Goal: Task Accomplishment & Management: Manage account settings

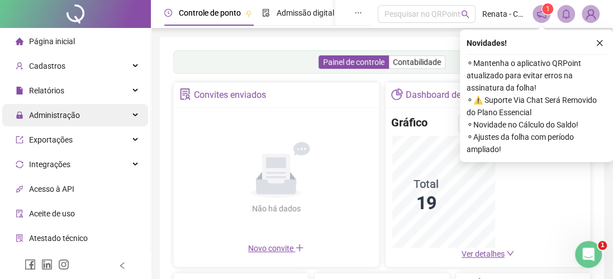
click at [46, 118] on span "Administração" at bounding box center [54, 115] width 51 height 9
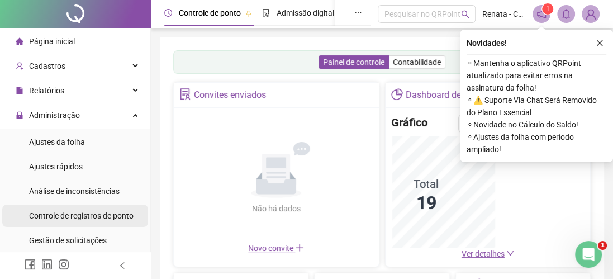
click at [92, 214] on span "Controle de registros de ponto" at bounding box center [81, 215] width 105 height 9
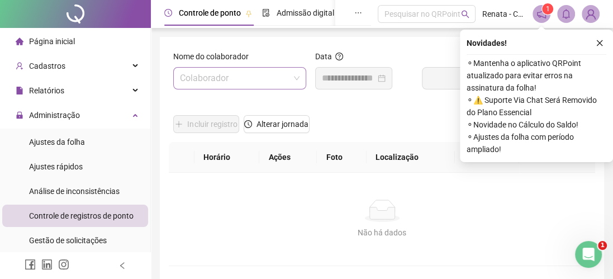
click at [221, 76] on input "search" at bounding box center [235, 78] width 110 height 21
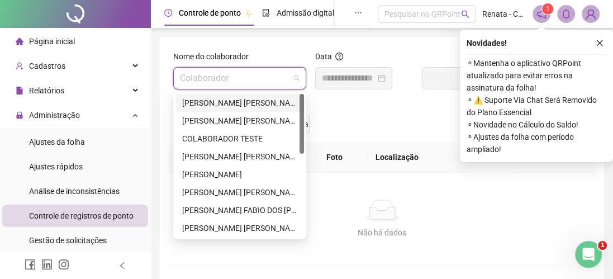
click at [221, 102] on div "[PERSON_NAME] [PERSON_NAME]" at bounding box center [239, 103] width 115 height 12
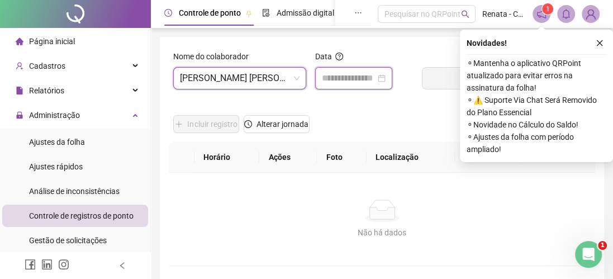
click at [369, 78] on input at bounding box center [349, 78] width 54 height 13
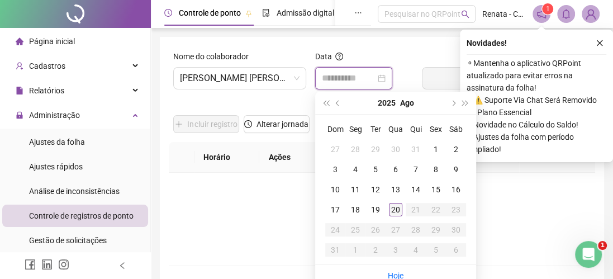
type input "**********"
click at [396, 209] on div "20" at bounding box center [395, 209] width 13 height 13
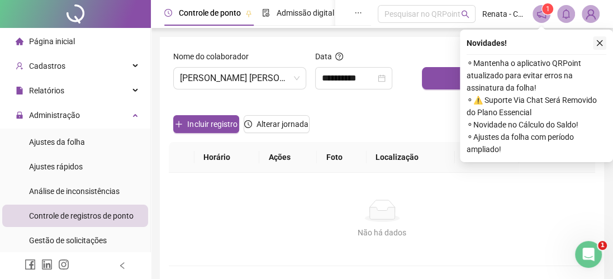
click at [599, 41] on icon "close" at bounding box center [600, 43] width 6 height 6
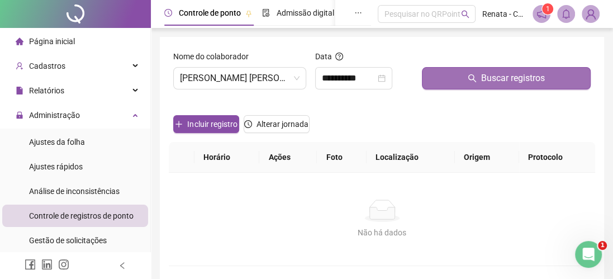
click at [498, 70] on button "Buscar registros" at bounding box center [506, 78] width 169 height 22
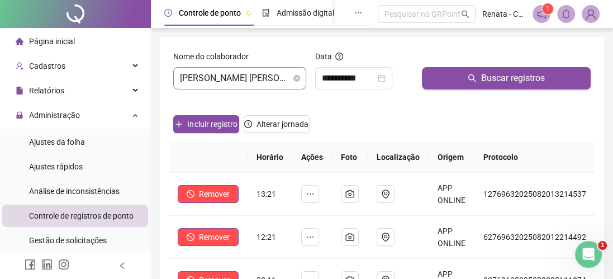
click at [235, 74] on span "[PERSON_NAME] [PERSON_NAME]" at bounding box center [240, 78] width 120 height 21
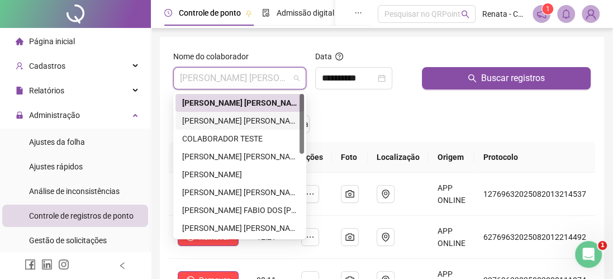
click at [229, 115] on div "[PERSON_NAME] [PERSON_NAME]" at bounding box center [239, 121] width 115 height 12
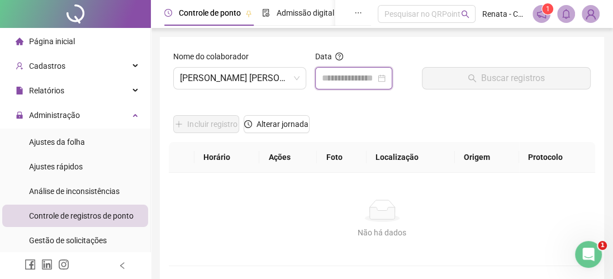
click at [357, 83] on input at bounding box center [349, 78] width 54 height 13
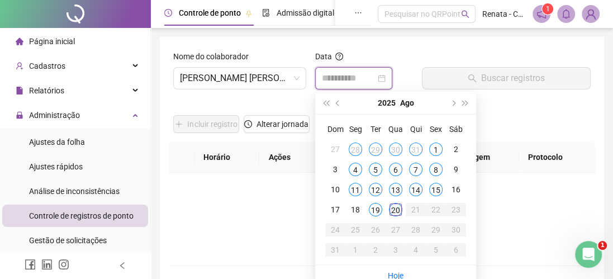
type input "**********"
click at [394, 205] on div "20" at bounding box center [395, 209] width 13 height 13
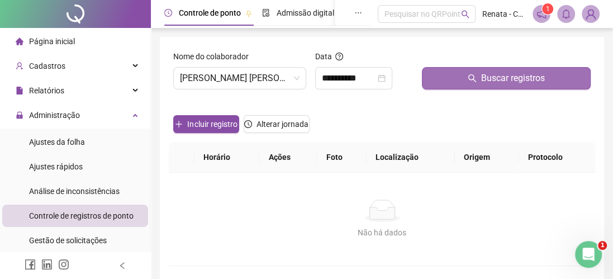
click at [486, 77] on span "Buscar registros" at bounding box center [513, 78] width 64 height 13
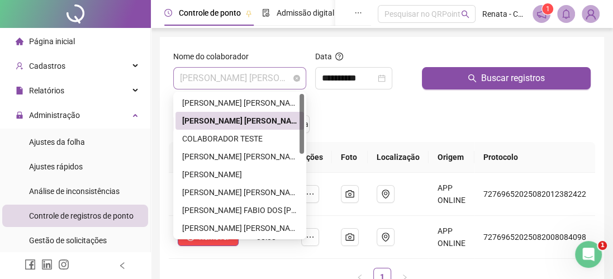
click at [265, 81] on span "[PERSON_NAME] [PERSON_NAME]" at bounding box center [240, 78] width 120 height 21
click at [230, 159] on div "[PERSON_NAME] [PERSON_NAME] JUNIOR" at bounding box center [239, 156] width 115 height 12
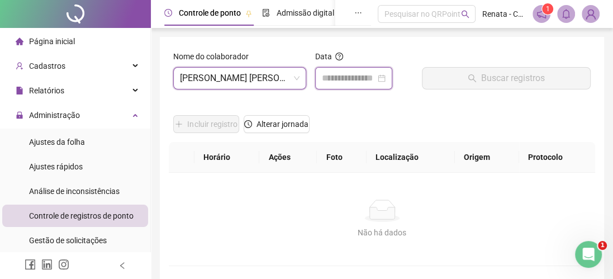
click at [368, 82] on input at bounding box center [349, 78] width 54 height 13
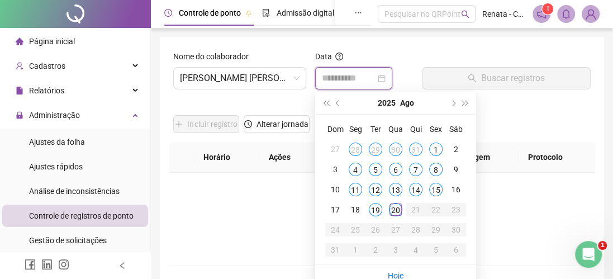
type input "**********"
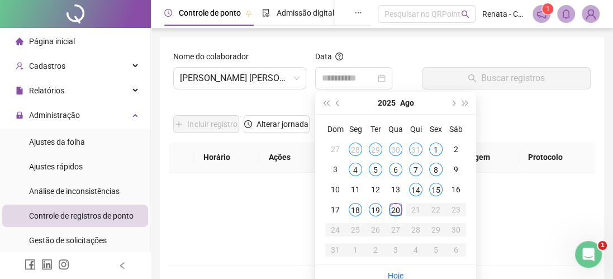
click at [394, 208] on div "20" at bounding box center [395, 209] width 13 height 13
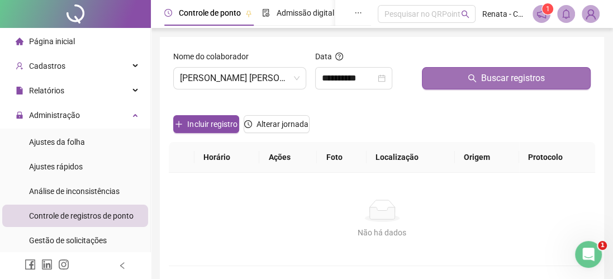
click at [497, 78] on span "Buscar registros" at bounding box center [513, 78] width 64 height 13
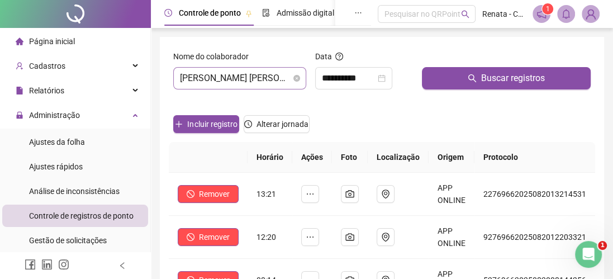
click at [218, 75] on span "[PERSON_NAME] [PERSON_NAME] JUNIOR" at bounding box center [240, 78] width 120 height 21
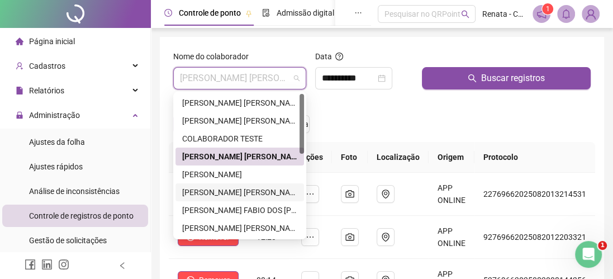
click at [232, 194] on div "[PERSON_NAME] [PERSON_NAME]" at bounding box center [239, 192] width 115 height 12
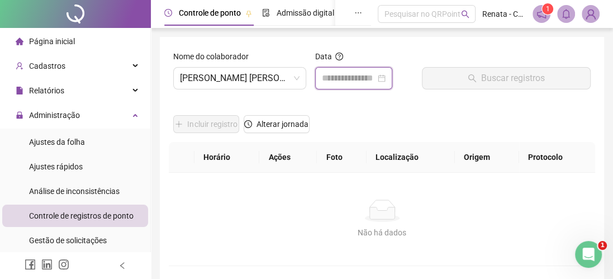
click at [347, 79] on input at bounding box center [349, 78] width 54 height 13
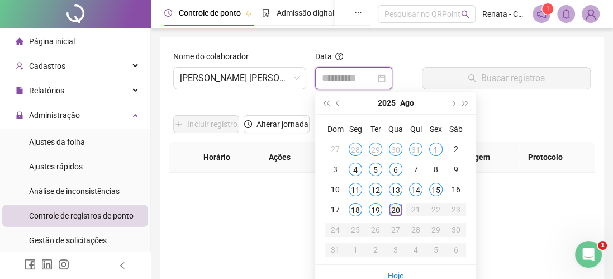
type input "**********"
click at [392, 206] on div "20" at bounding box center [395, 209] width 13 height 13
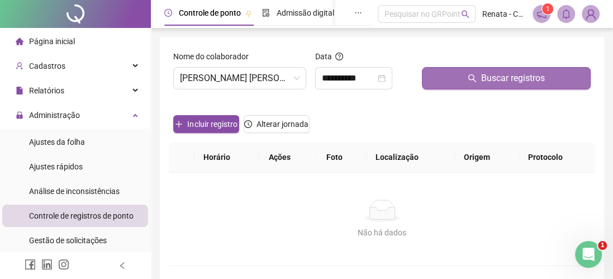
click at [475, 76] on icon "search" at bounding box center [472, 78] width 9 height 9
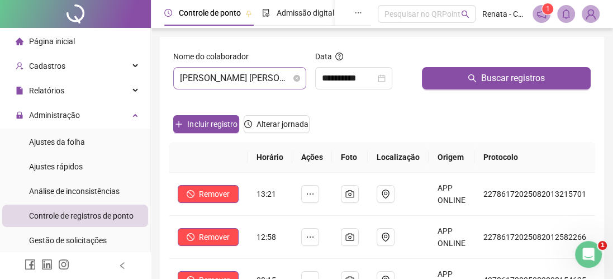
click at [244, 78] on span "[PERSON_NAME] [PERSON_NAME]" at bounding box center [240, 78] width 120 height 21
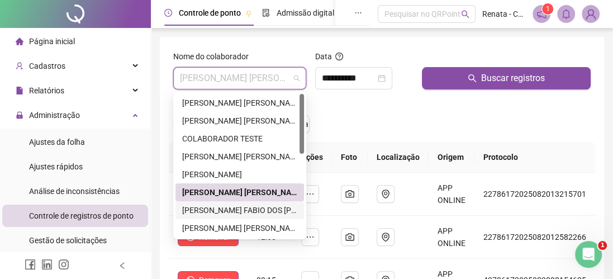
click at [219, 211] on div "[PERSON_NAME] FABIO DOS [PERSON_NAME]" at bounding box center [239, 210] width 115 height 12
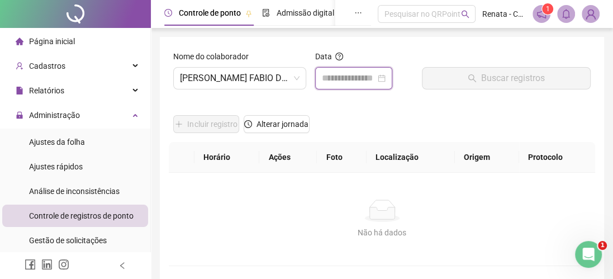
click at [360, 78] on input at bounding box center [349, 78] width 54 height 13
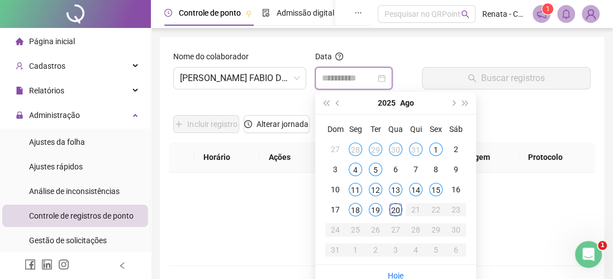
type input "**********"
click at [396, 206] on div "20" at bounding box center [395, 209] width 13 height 13
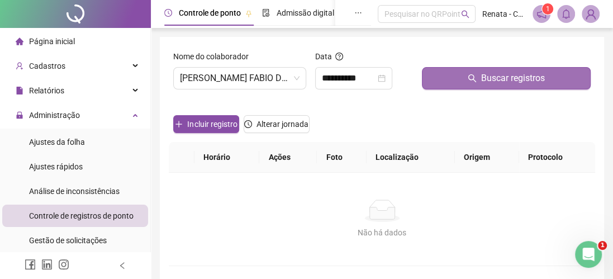
click at [479, 78] on button "Buscar registros" at bounding box center [506, 78] width 169 height 22
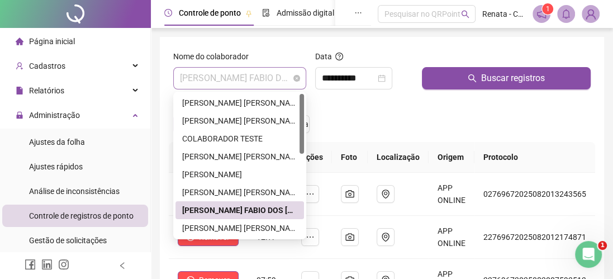
click at [204, 78] on span "[PERSON_NAME] FABIO DOS [PERSON_NAME]" at bounding box center [240, 78] width 120 height 21
click at [206, 228] on div "[PERSON_NAME] [PERSON_NAME] [PERSON_NAME]" at bounding box center [239, 228] width 115 height 12
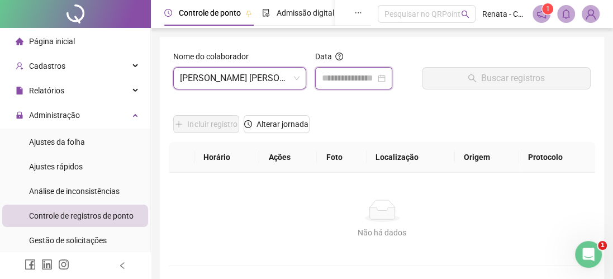
click at [371, 74] on input at bounding box center [349, 78] width 54 height 13
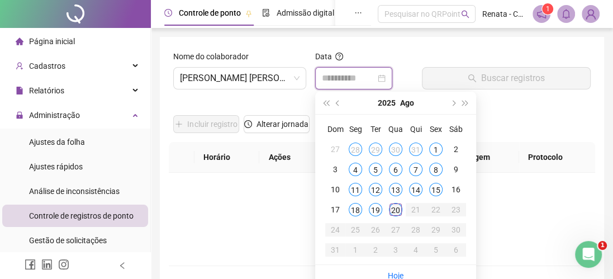
type input "**********"
click at [395, 207] on div "20" at bounding box center [395, 209] width 13 height 13
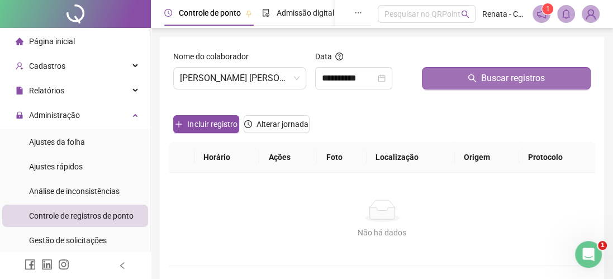
click at [470, 77] on icon "search" at bounding box center [472, 78] width 9 height 9
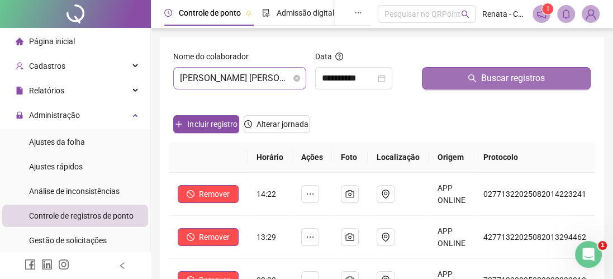
click at [219, 75] on span "[PERSON_NAME] [PERSON_NAME] [PERSON_NAME]" at bounding box center [240, 78] width 120 height 21
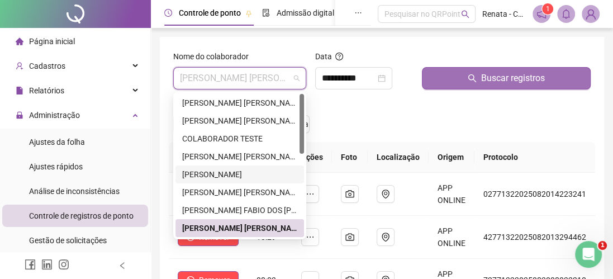
scroll to position [56, 0]
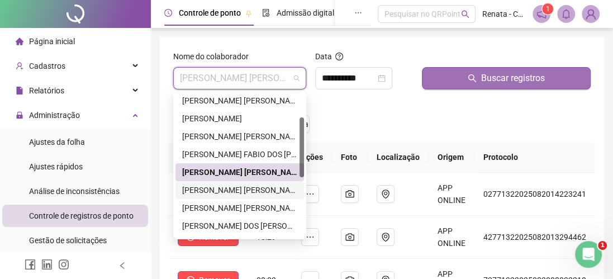
drag, startPoint x: 224, startPoint y: 188, endPoint x: 249, endPoint y: 163, distance: 35.6
click at [224, 188] on div "[PERSON_NAME] [PERSON_NAME]" at bounding box center [239, 190] width 115 height 12
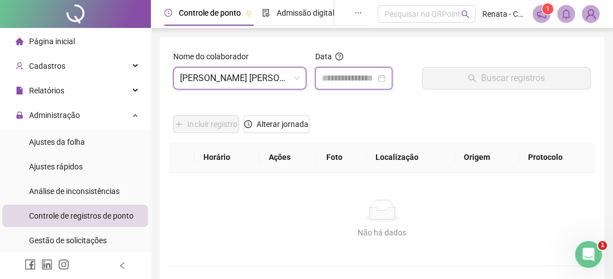
click at [356, 78] on input at bounding box center [349, 78] width 54 height 13
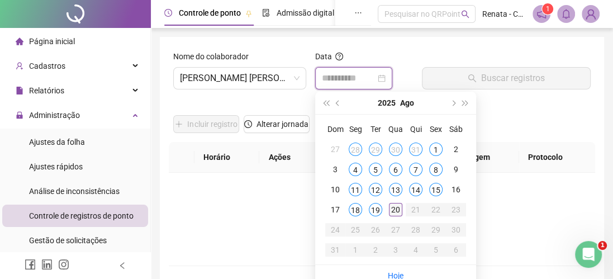
type input "**********"
click at [398, 210] on div "20" at bounding box center [395, 209] width 13 height 13
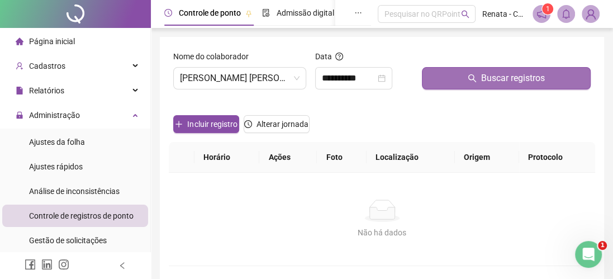
click at [465, 77] on button "Buscar registros" at bounding box center [506, 78] width 169 height 22
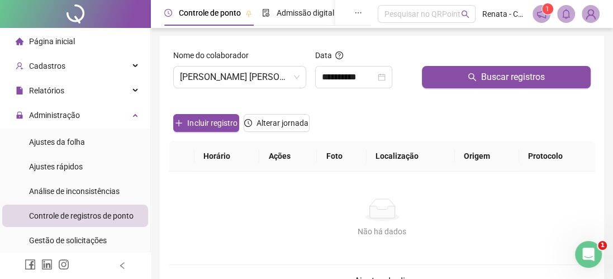
scroll to position [0, 0]
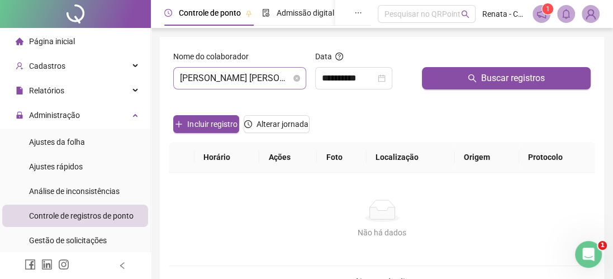
click at [229, 78] on span "[PERSON_NAME] [PERSON_NAME]" at bounding box center [240, 78] width 120 height 21
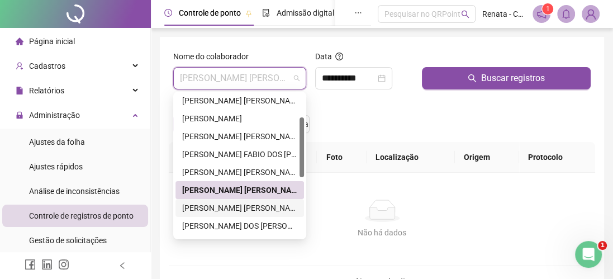
click at [216, 206] on div "[PERSON_NAME] [PERSON_NAME]" at bounding box center [239, 208] width 115 height 12
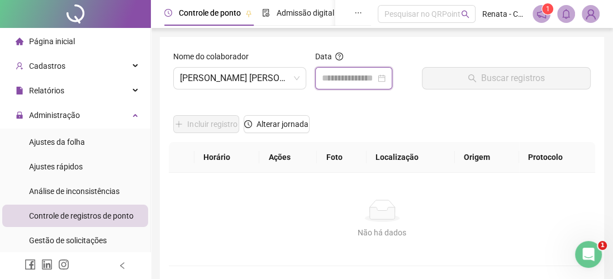
click at [357, 78] on input at bounding box center [349, 78] width 54 height 13
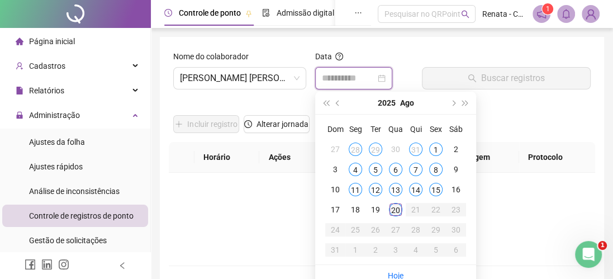
type input "**********"
click at [394, 212] on div "20" at bounding box center [395, 209] width 13 height 13
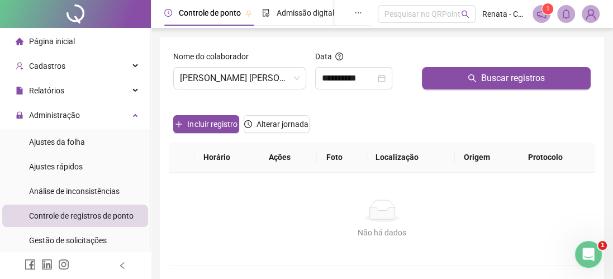
click at [475, 80] on icon "search" at bounding box center [472, 78] width 9 height 9
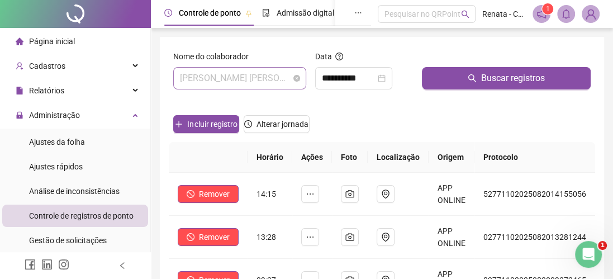
click at [253, 78] on span "[PERSON_NAME] [PERSON_NAME]" at bounding box center [240, 78] width 120 height 21
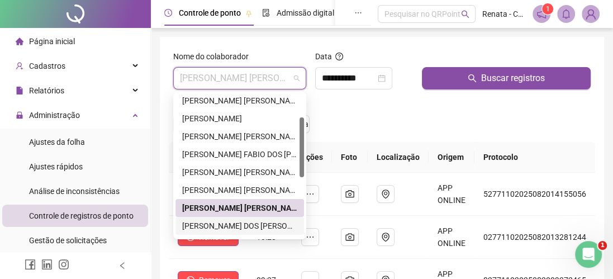
click at [228, 222] on div "[PERSON_NAME] DOS [PERSON_NAME]" at bounding box center [239, 226] width 115 height 12
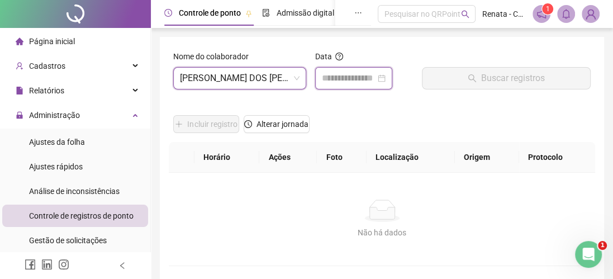
click at [357, 75] on input at bounding box center [349, 78] width 54 height 13
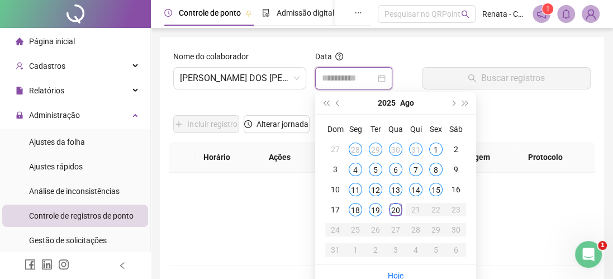
type input "**********"
click at [396, 211] on div "20" at bounding box center [395, 209] width 13 height 13
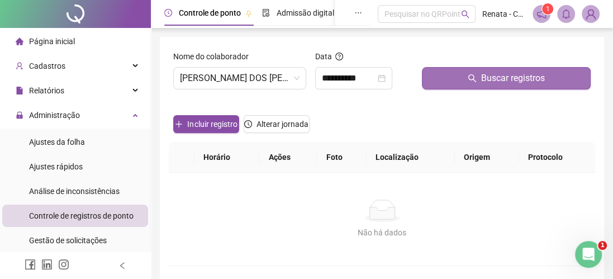
click at [483, 77] on span "Buscar registros" at bounding box center [513, 78] width 64 height 13
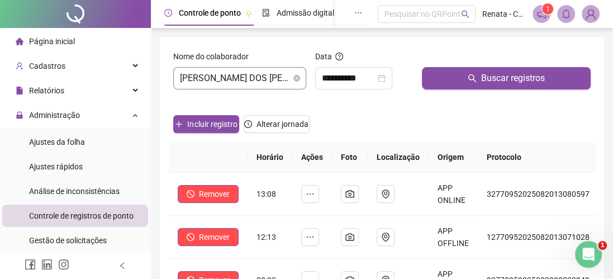
click at [234, 81] on span "[PERSON_NAME] DOS [PERSON_NAME]" at bounding box center [240, 78] width 120 height 21
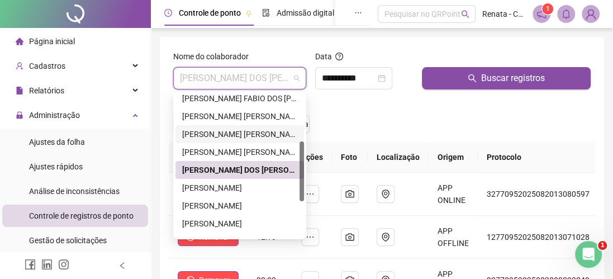
scroll to position [168, 0]
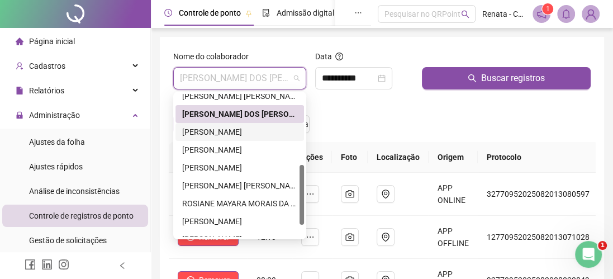
click at [237, 130] on div "[PERSON_NAME]" at bounding box center [239, 132] width 115 height 12
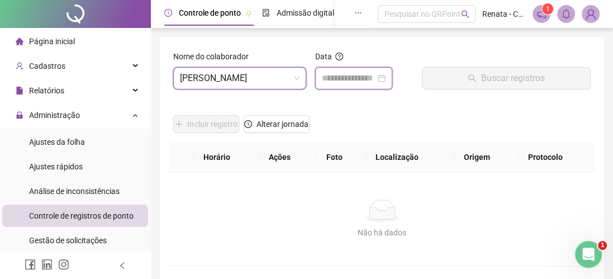
click at [360, 76] on input at bounding box center [349, 78] width 54 height 13
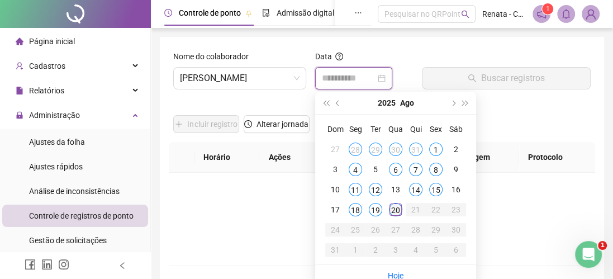
type input "**********"
click at [396, 206] on div "20" at bounding box center [395, 209] width 13 height 13
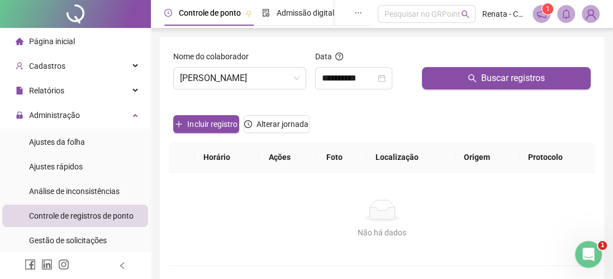
click at [469, 75] on icon "search" at bounding box center [472, 78] width 9 height 9
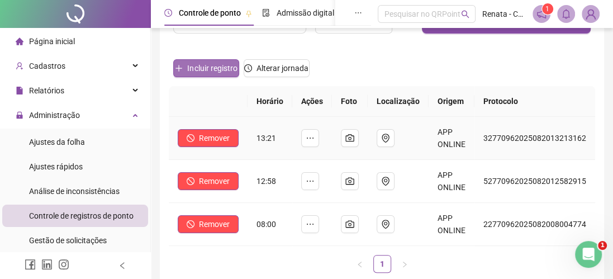
scroll to position [0, 0]
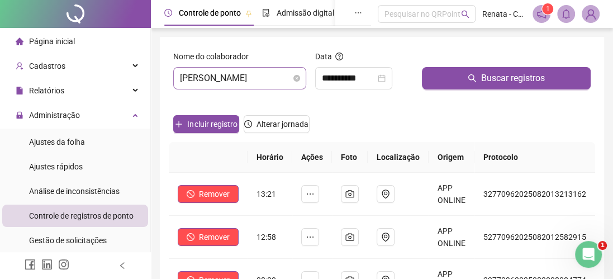
click at [226, 77] on span "[PERSON_NAME]" at bounding box center [240, 78] width 120 height 21
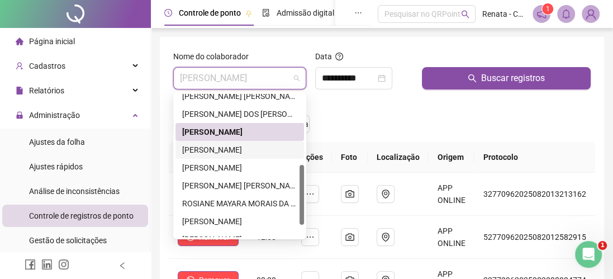
click at [213, 149] on div "[PERSON_NAME]" at bounding box center [239, 150] width 115 height 12
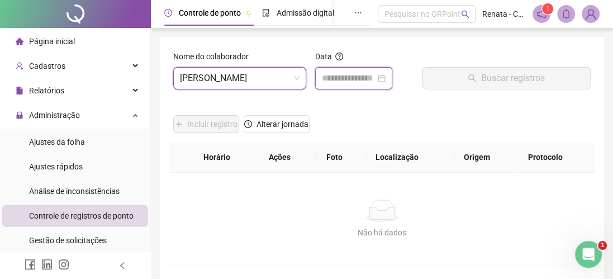
click at [357, 79] on input at bounding box center [349, 78] width 54 height 13
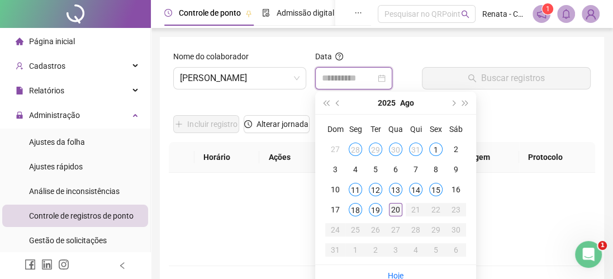
type input "**********"
click at [398, 209] on div "20" at bounding box center [395, 209] width 13 height 13
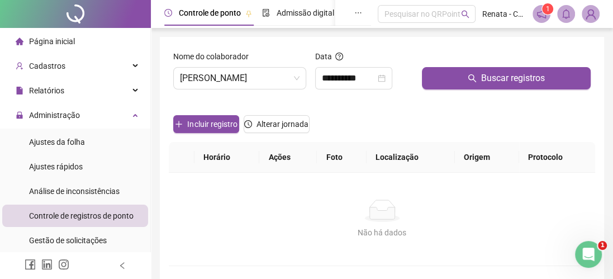
click at [474, 76] on icon "search" at bounding box center [473, 78] width 8 height 8
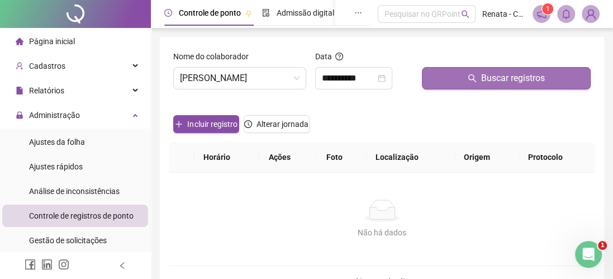
click at [481, 82] on span "Buscar registros" at bounding box center [513, 78] width 64 height 13
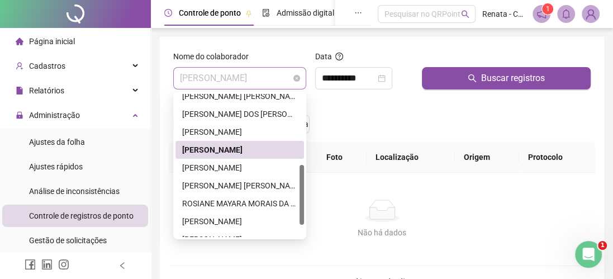
click at [231, 78] on span "[PERSON_NAME]" at bounding box center [240, 78] width 120 height 21
click at [213, 169] on div "[PERSON_NAME]" at bounding box center [239, 168] width 115 height 12
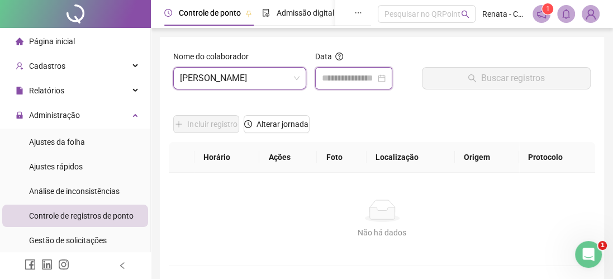
click at [367, 78] on input at bounding box center [349, 78] width 54 height 13
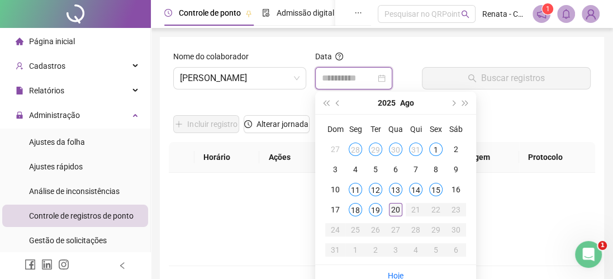
type input "**********"
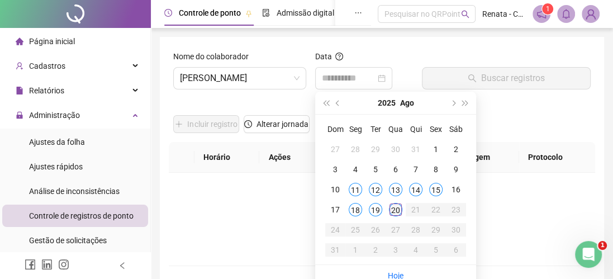
click at [395, 204] on div "20" at bounding box center [395, 209] width 13 height 13
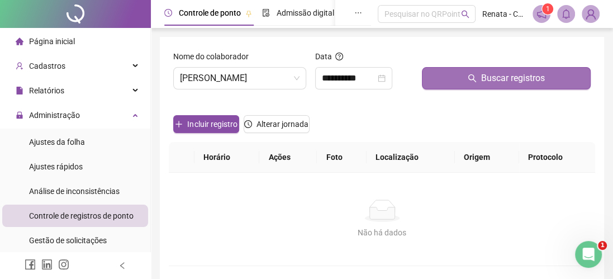
click at [476, 73] on button "Buscar registros" at bounding box center [506, 78] width 169 height 22
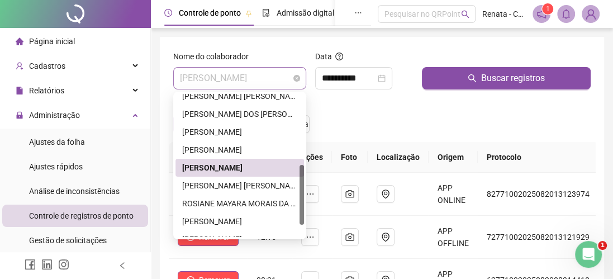
click at [242, 79] on span "[PERSON_NAME]" at bounding box center [240, 78] width 120 height 21
click at [221, 204] on div "ROSIANE MAYARA MORAIS DA LUZ" at bounding box center [239, 203] width 115 height 12
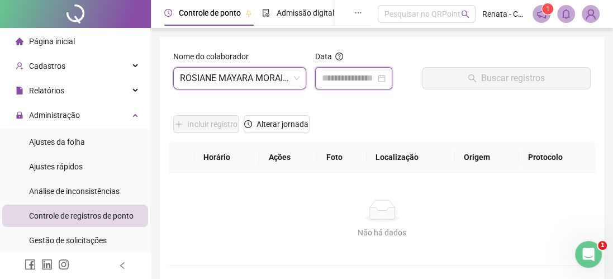
click at [351, 77] on input at bounding box center [349, 78] width 54 height 13
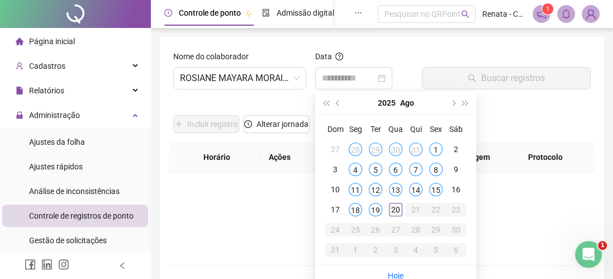
click at [396, 205] on div "20" at bounding box center [395, 209] width 13 height 13
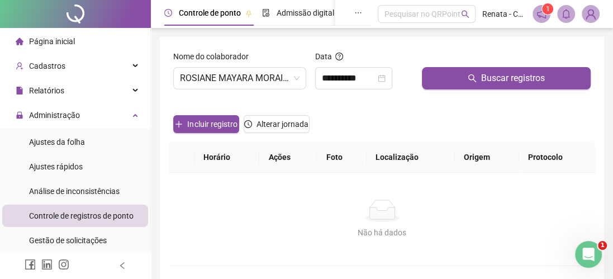
click at [469, 76] on icon "search" at bounding box center [472, 78] width 9 height 9
click at [361, 75] on input "**********" at bounding box center [349, 78] width 54 height 13
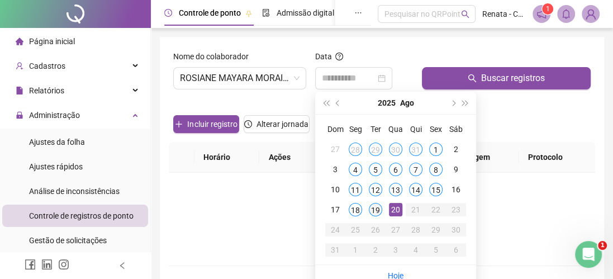
click at [375, 209] on div "19" at bounding box center [375, 209] width 13 height 13
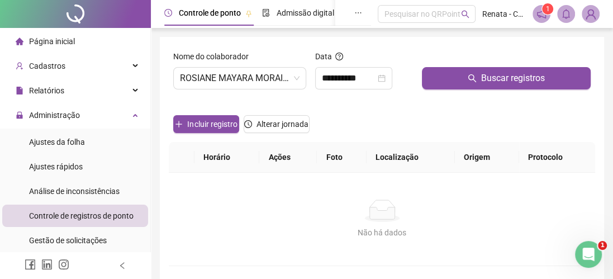
click at [469, 75] on icon "search" at bounding box center [472, 78] width 9 height 9
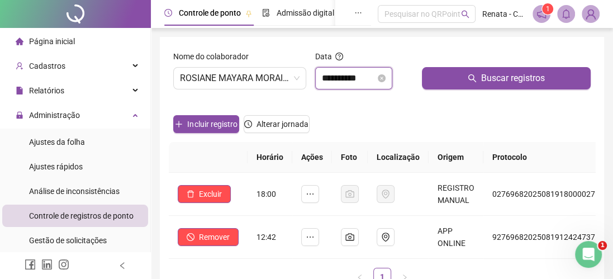
click at [356, 80] on input "**********" at bounding box center [349, 78] width 54 height 13
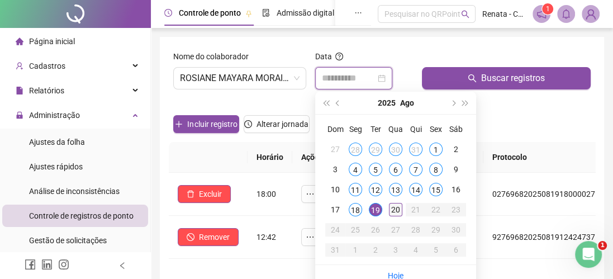
type input "**********"
click at [395, 206] on div "20" at bounding box center [395, 209] width 13 height 13
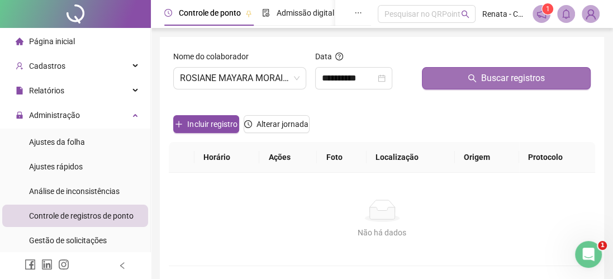
click at [484, 72] on span "Buscar registros" at bounding box center [513, 78] width 64 height 13
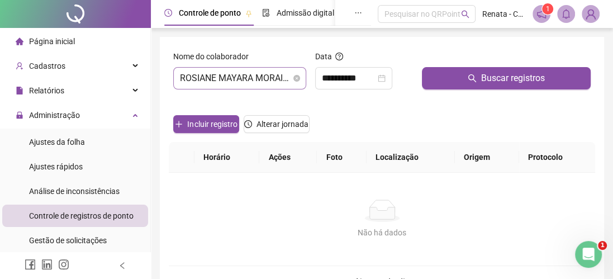
click at [267, 75] on span "ROSIANE MAYARA MORAIS DA LUZ" at bounding box center [240, 78] width 120 height 21
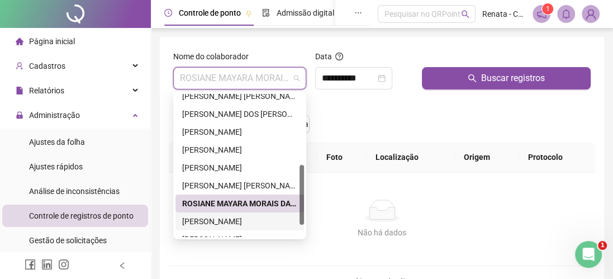
click at [206, 220] on div "[PERSON_NAME]" at bounding box center [239, 221] width 115 height 12
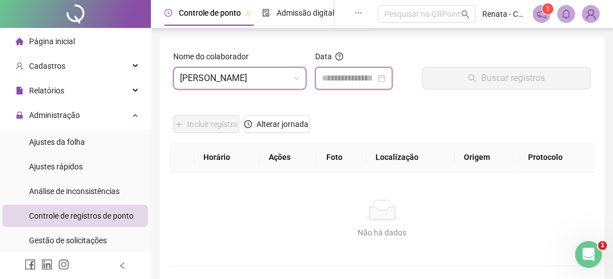
click at [360, 75] on input at bounding box center [349, 78] width 54 height 13
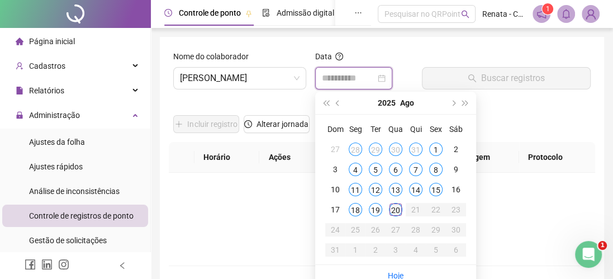
type input "**********"
click at [395, 208] on div "20" at bounding box center [395, 209] width 13 height 13
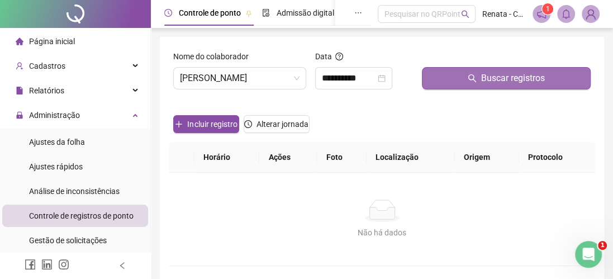
click at [489, 73] on span "Buscar registros" at bounding box center [513, 78] width 64 height 13
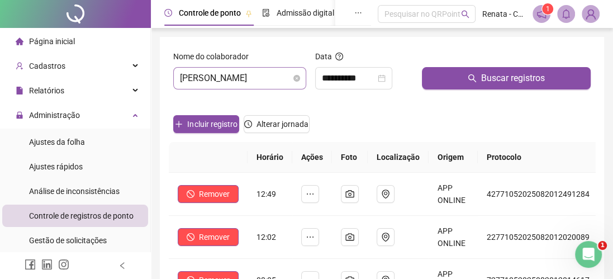
click at [253, 80] on span "[PERSON_NAME]" at bounding box center [240, 78] width 120 height 21
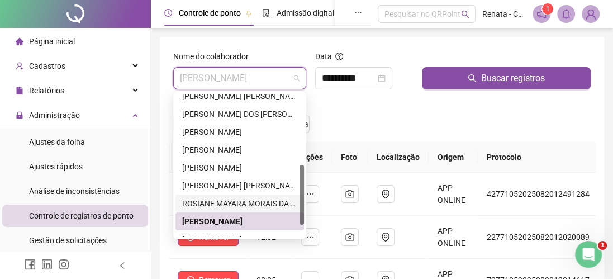
scroll to position [197, 0]
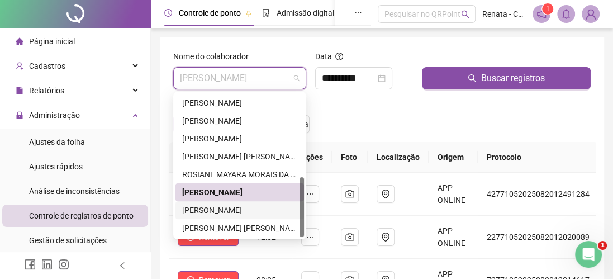
click at [214, 209] on div "[PERSON_NAME]" at bounding box center [239, 210] width 115 height 12
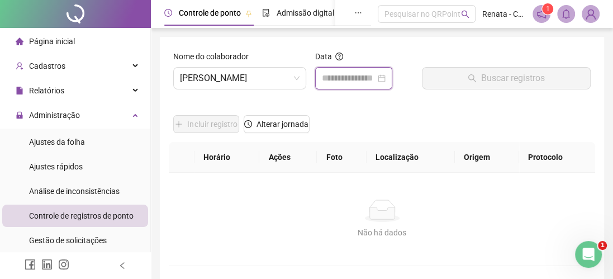
click at [349, 80] on input at bounding box center [349, 78] width 54 height 13
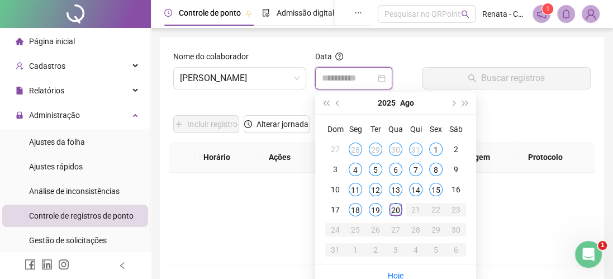
type input "**********"
click at [391, 205] on div "20" at bounding box center [395, 209] width 13 height 13
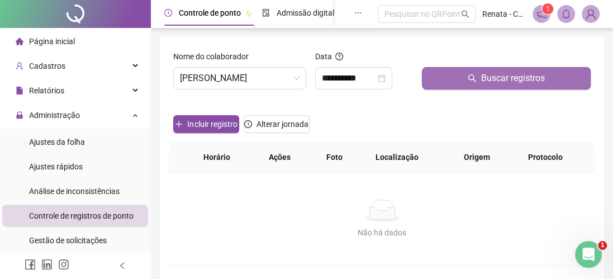
click at [480, 72] on button "Buscar registros" at bounding box center [506, 78] width 169 height 22
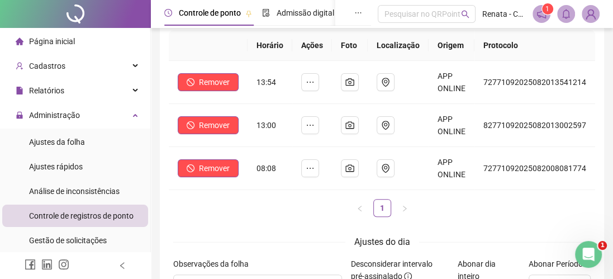
scroll to position [0, 0]
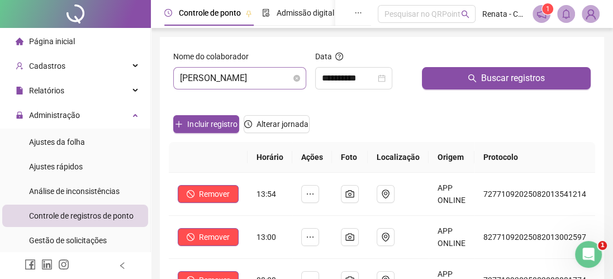
click at [231, 78] on span "[PERSON_NAME]" at bounding box center [240, 78] width 120 height 21
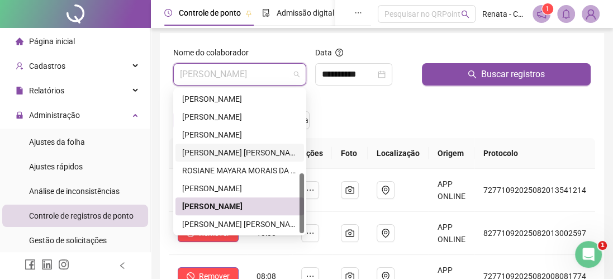
scroll to position [2, 0]
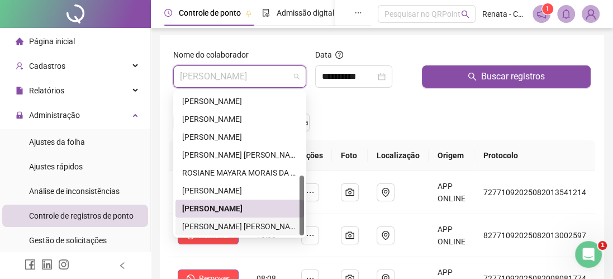
click at [240, 225] on div "[PERSON_NAME] [PERSON_NAME]" at bounding box center [239, 226] width 115 height 12
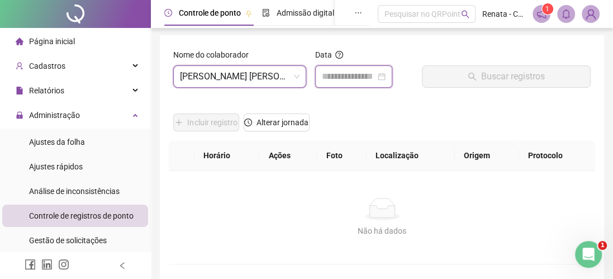
click at [369, 76] on input at bounding box center [349, 76] width 54 height 13
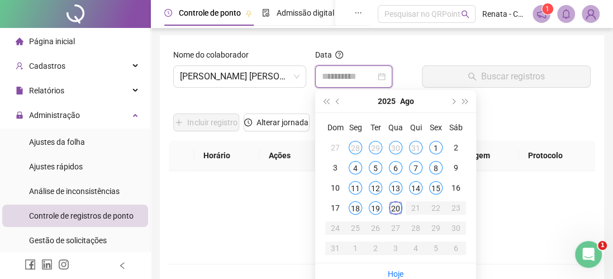
type input "**********"
click at [393, 206] on div "20" at bounding box center [395, 207] width 13 height 13
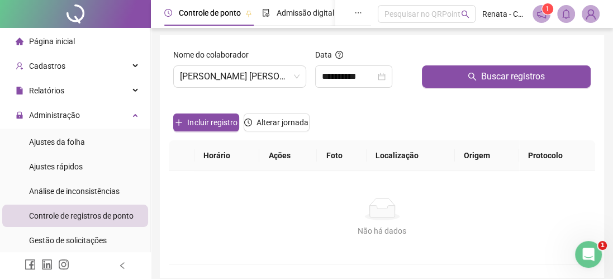
click at [470, 73] on icon "search" at bounding box center [473, 77] width 8 height 8
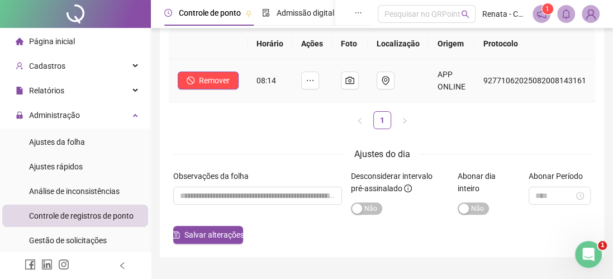
scroll to position [0, 0]
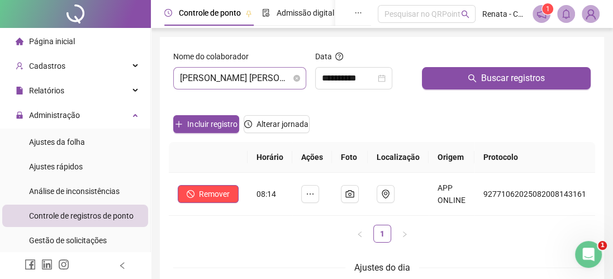
click at [235, 78] on span "[PERSON_NAME] [PERSON_NAME]" at bounding box center [240, 78] width 120 height 21
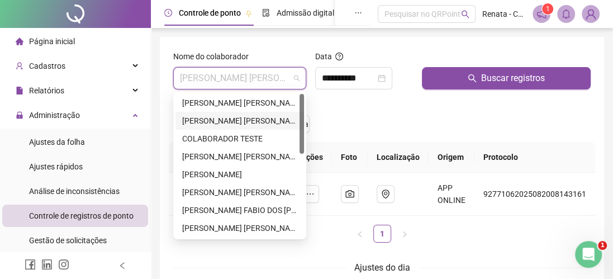
click at [238, 120] on div "[PERSON_NAME] [PERSON_NAME]" at bounding box center [239, 121] width 115 height 12
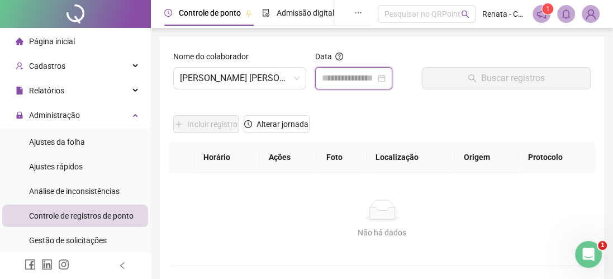
click at [348, 80] on input at bounding box center [349, 78] width 54 height 13
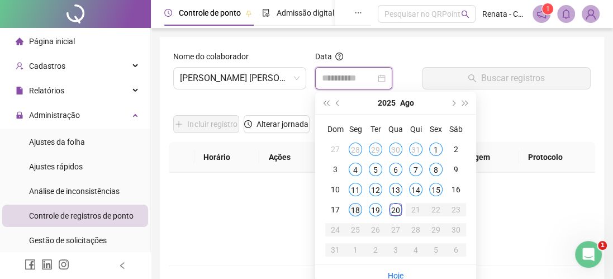
type input "**********"
click at [356, 209] on div "18" at bounding box center [355, 209] width 13 height 13
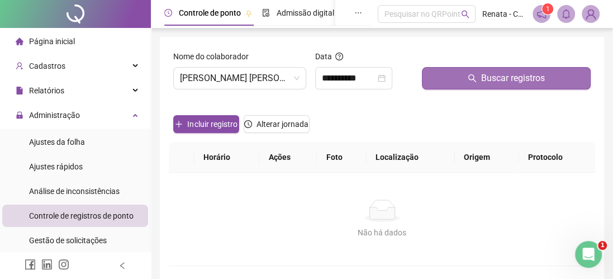
click at [484, 76] on span "Buscar registros" at bounding box center [513, 78] width 64 height 13
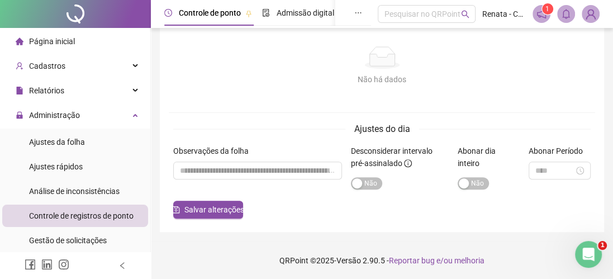
scroll to position [154, 0]
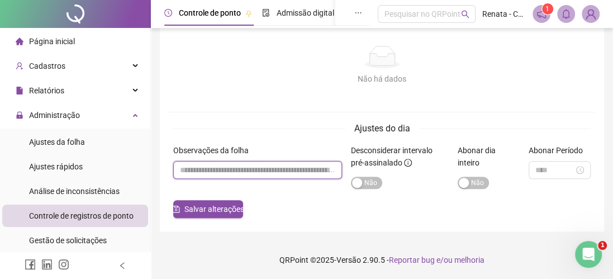
click at [283, 165] on input "textarea" at bounding box center [257, 170] width 169 height 18
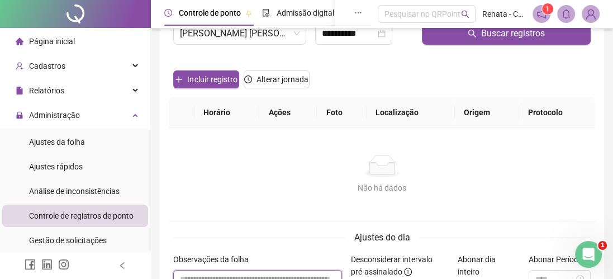
scroll to position [0, 0]
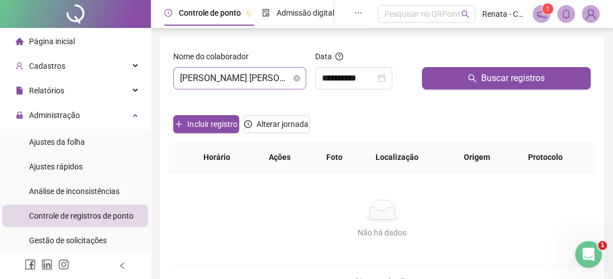
click at [252, 78] on span "[PERSON_NAME] [PERSON_NAME]" at bounding box center [240, 78] width 120 height 21
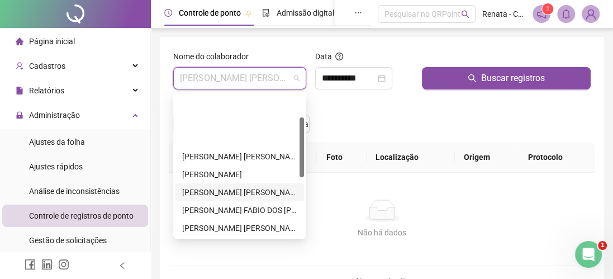
scroll to position [112, 0]
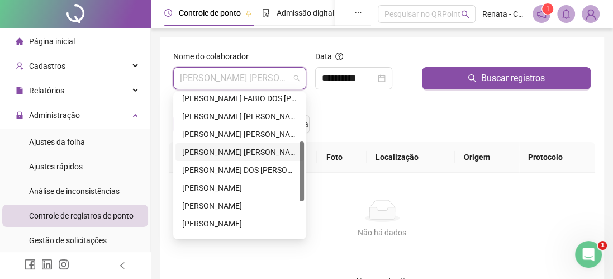
click at [239, 148] on div "[PERSON_NAME] [PERSON_NAME]" at bounding box center [239, 152] width 115 height 12
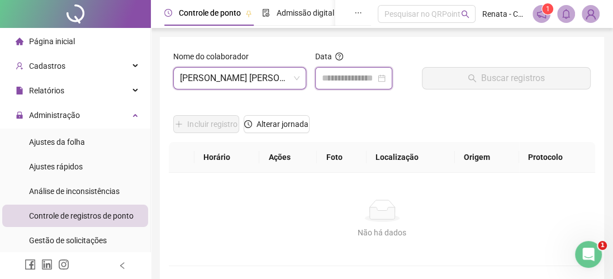
click at [366, 74] on input at bounding box center [349, 78] width 54 height 13
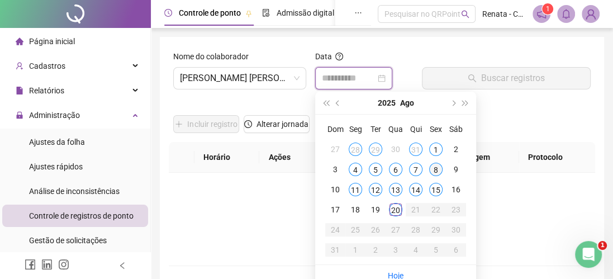
type input "**********"
click at [436, 168] on div "8" at bounding box center [435, 169] width 13 height 13
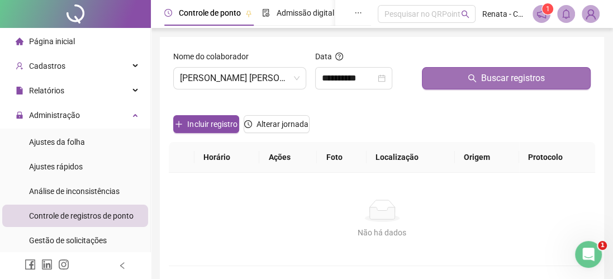
click at [482, 79] on span "Buscar registros" at bounding box center [513, 78] width 64 height 13
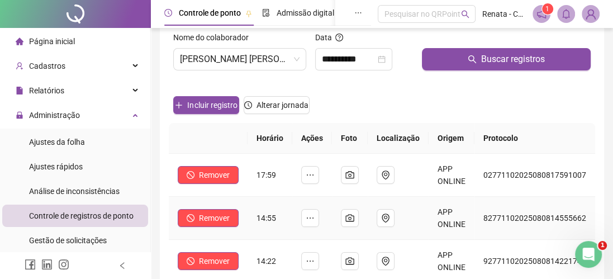
scroll to position [0, 0]
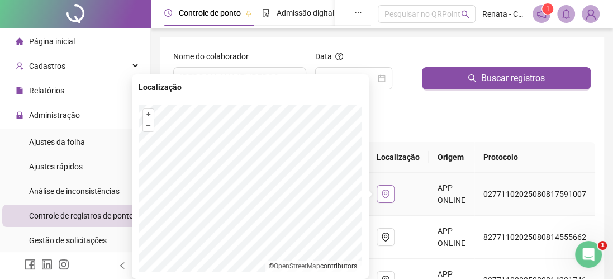
click at [384, 192] on icon "environment" at bounding box center [385, 194] width 7 height 9
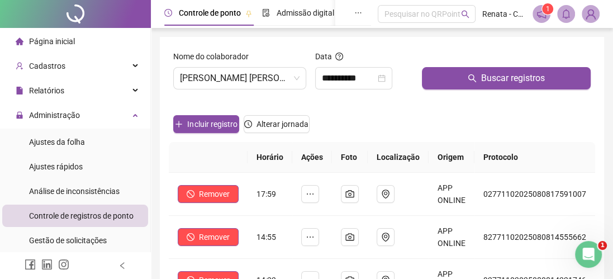
click at [469, 113] on div "Incluir registro Alterar jornada" at bounding box center [382, 120] width 422 height 44
click at [256, 78] on span "[PERSON_NAME] [PERSON_NAME]" at bounding box center [240, 78] width 120 height 21
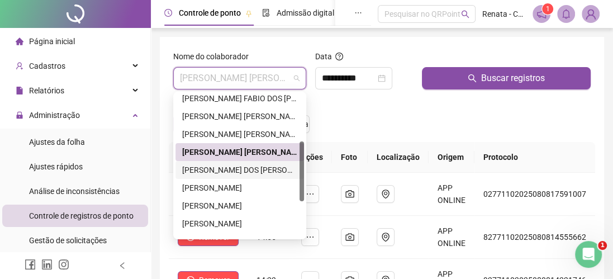
click at [231, 174] on div "[PERSON_NAME] DOS [PERSON_NAME]" at bounding box center [239, 170] width 115 height 12
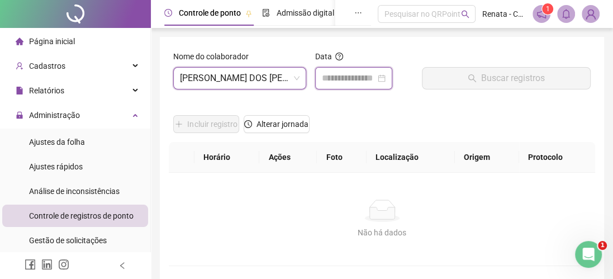
click at [367, 75] on input at bounding box center [349, 78] width 54 height 13
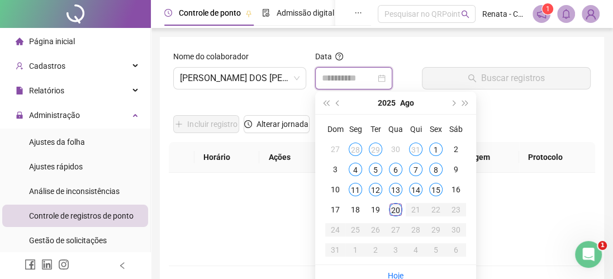
type input "**********"
click at [394, 209] on div "20" at bounding box center [395, 209] width 13 height 13
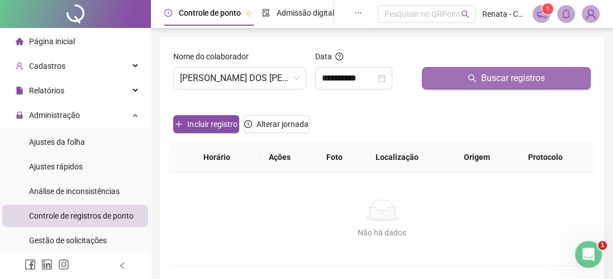
click at [483, 79] on span "Buscar registros" at bounding box center [513, 78] width 64 height 13
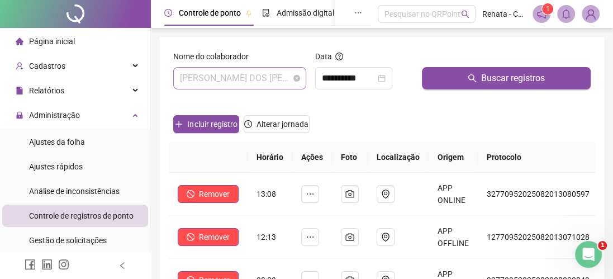
click at [254, 79] on span "[PERSON_NAME] DOS [PERSON_NAME]" at bounding box center [240, 78] width 120 height 21
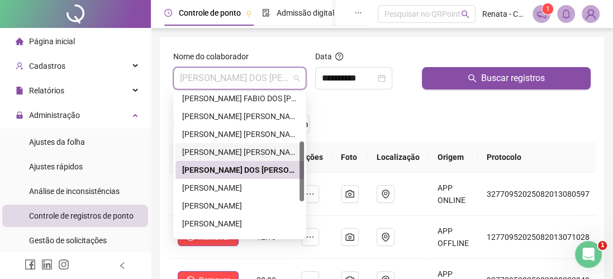
click at [227, 150] on div "[PERSON_NAME] [PERSON_NAME]" at bounding box center [239, 152] width 115 height 12
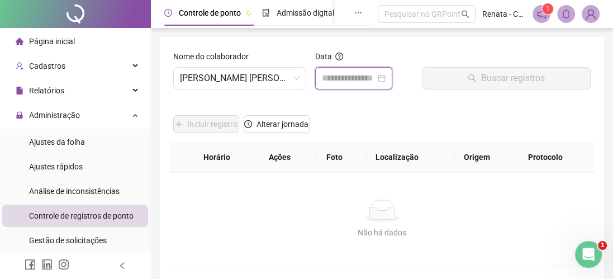
click at [365, 80] on input at bounding box center [349, 78] width 54 height 13
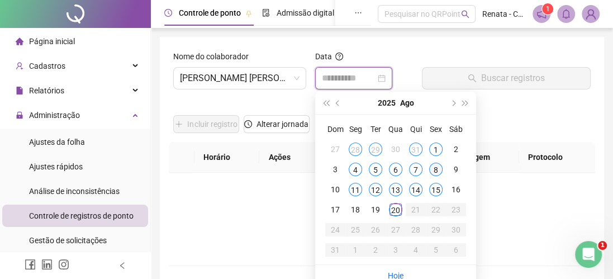
type input "**********"
click at [436, 170] on div "8" at bounding box center [435, 169] width 13 height 13
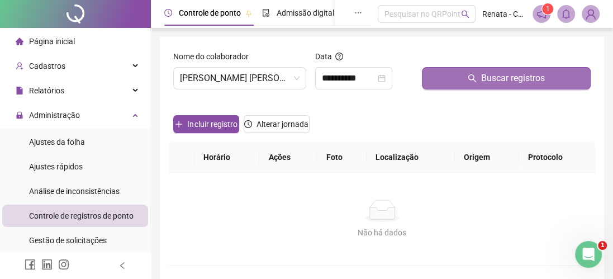
click at [500, 78] on span "Buscar registros" at bounding box center [513, 78] width 64 height 13
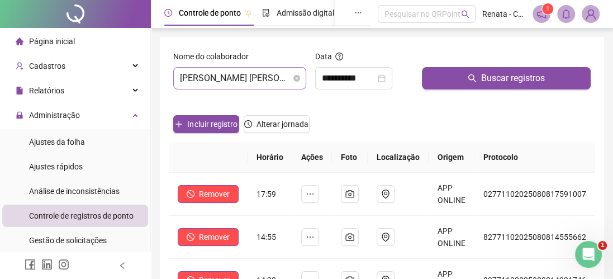
click at [261, 78] on span "[PERSON_NAME] [PERSON_NAME]" at bounding box center [240, 78] width 120 height 21
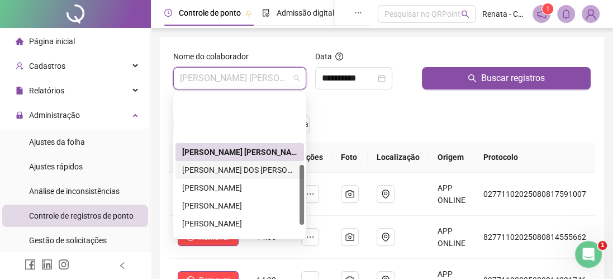
scroll to position [197, 0]
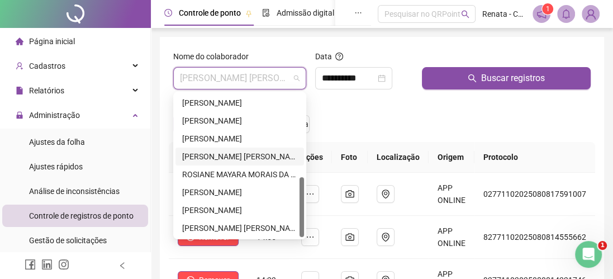
click at [204, 152] on div "[PERSON_NAME] [PERSON_NAME]" at bounding box center [239, 156] width 115 height 12
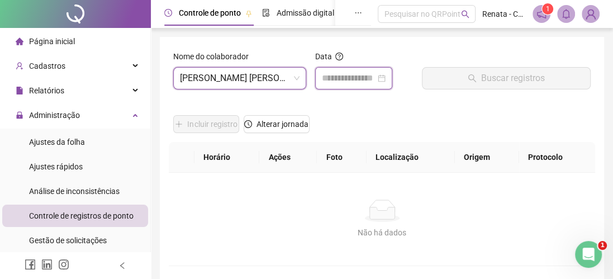
click at [354, 78] on input at bounding box center [349, 78] width 54 height 13
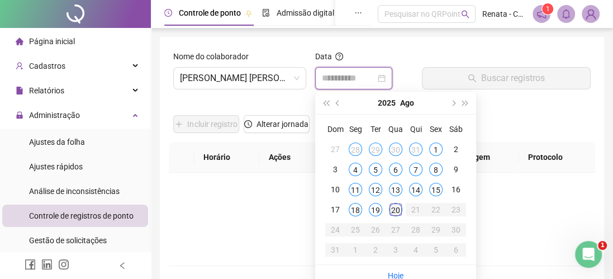
type input "**********"
click at [396, 207] on div "20" at bounding box center [395, 209] width 13 height 13
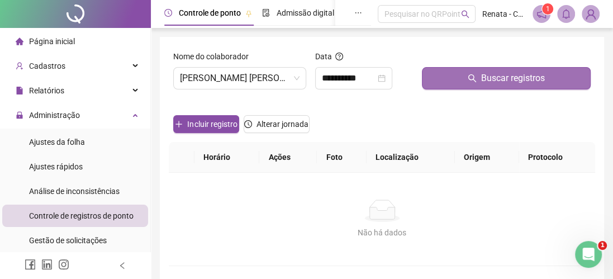
click at [467, 76] on button "Buscar registros" at bounding box center [506, 78] width 169 height 22
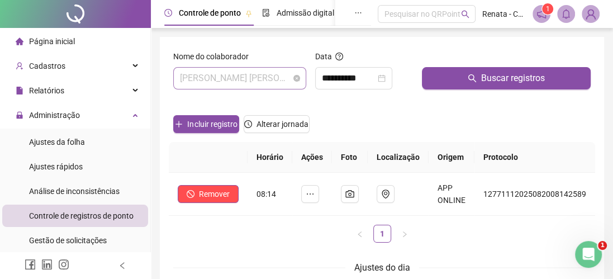
click at [257, 82] on span "[PERSON_NAME] [PERSON_NAME]" at bounding box center [240, 78] width 120 height 21
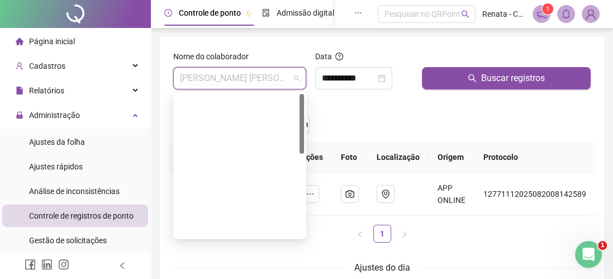
scroll to position [0, 0]
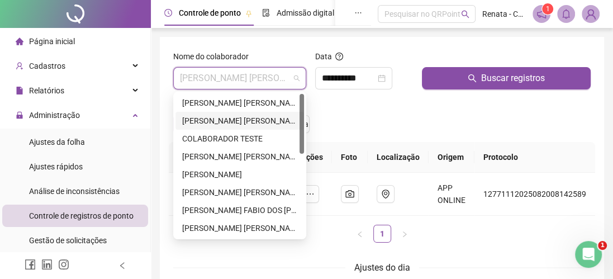
click at [222, 117] on div "[PERSON_NAME] [PERSON_NAME]" at bounding box center [239, 121] width 115 height 12
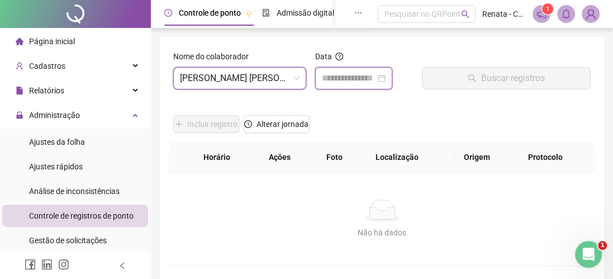
click at [359, 77] on input at bounding box center [349, 78] width 54 height 13
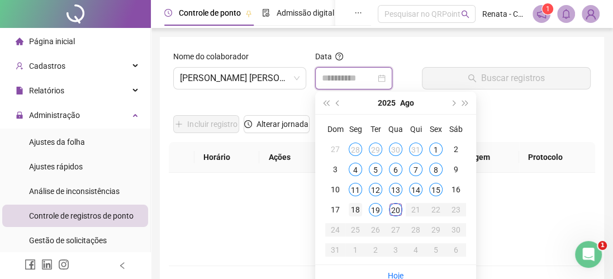
type input "**********"
click at [356, 209] on div "18" at bounding box center [355, 209] width 13 height 13
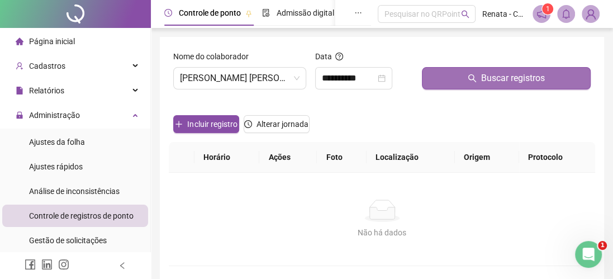
click at [519, 72] on span "Buscar registros" at bounding box center [513, 78] width 64 height 13
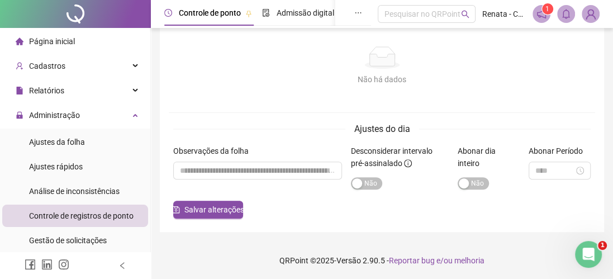
scroll to position [154, 0]
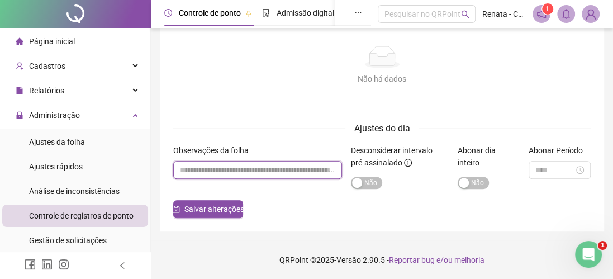
click at [288, 174] on input "textarea" at bounding box center [257, 170] width 169 height 18
type input "**********"
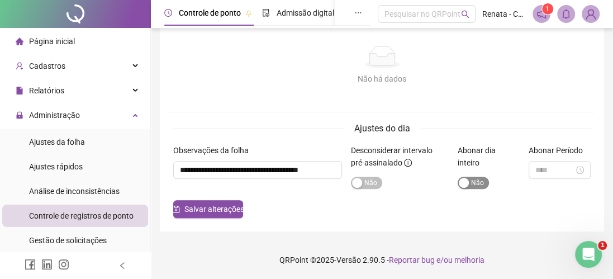
click at [475, 183] on span "Sim Não" at bounding box center [473, 183] width 31 height 12
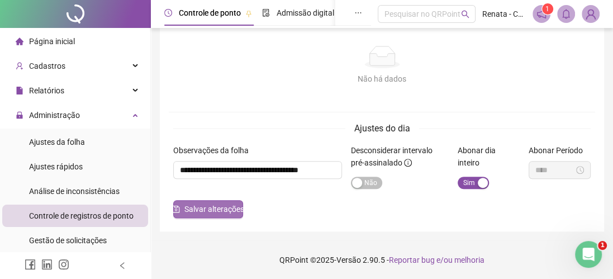
click at [220, 207] on span "Salvar alterações" at bounding box center [215, 209] width 60 height 12
click at [214, 208] on span "Salvar alterações" at bounding box center [215, 209] width 60 height 12
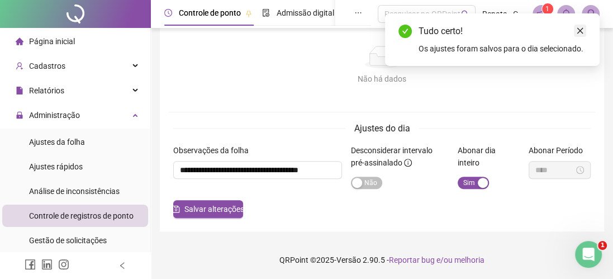
click at [578, 29] on icon "close" at bounding box center [580, 31] width 8 height 8
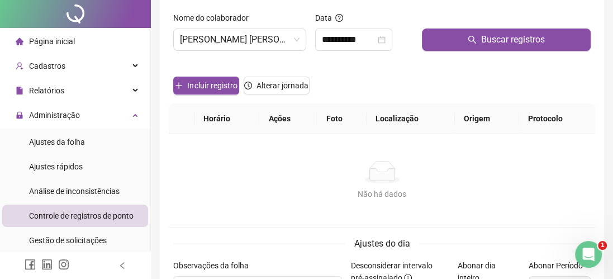
scroll to position [0, 0]
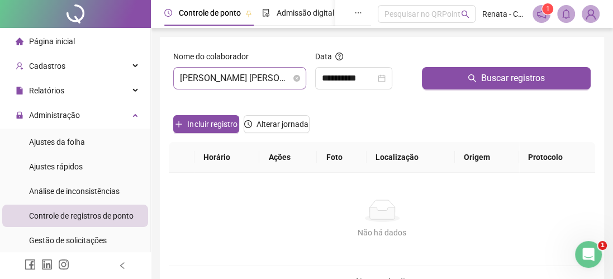
click at [253, 79] on span "[PERSON_NAME] [PERSON_NAME]" at bounding box center [240, 78] width 120 height 21
